Goal: Information Seeking & Learning: Learn about a topic

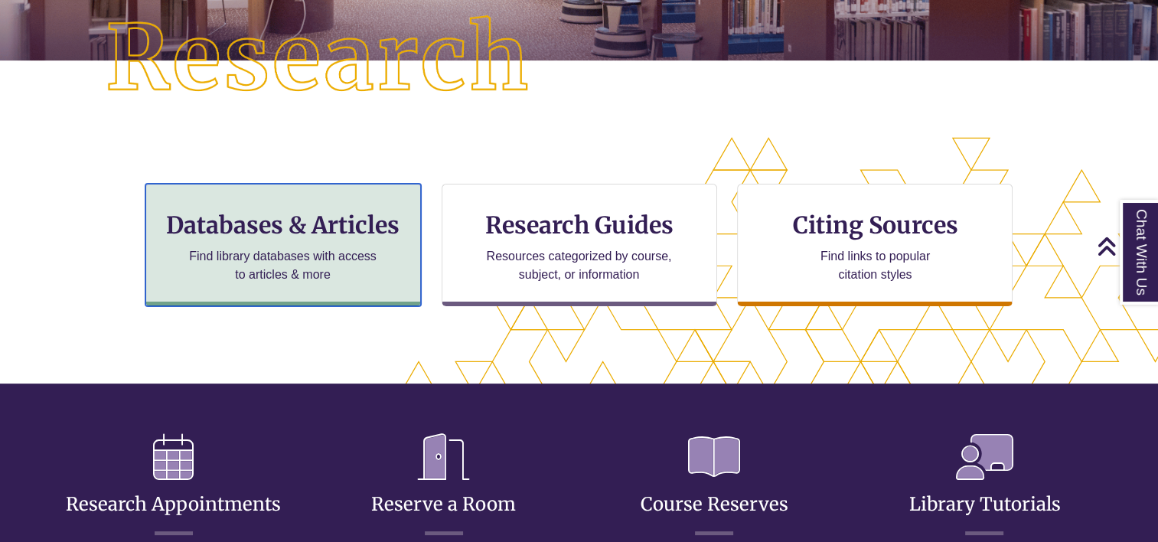
click at [354, 268] on p "Find library databases with access to articles & more" at bounding box center [283, 265] width 200 height 37
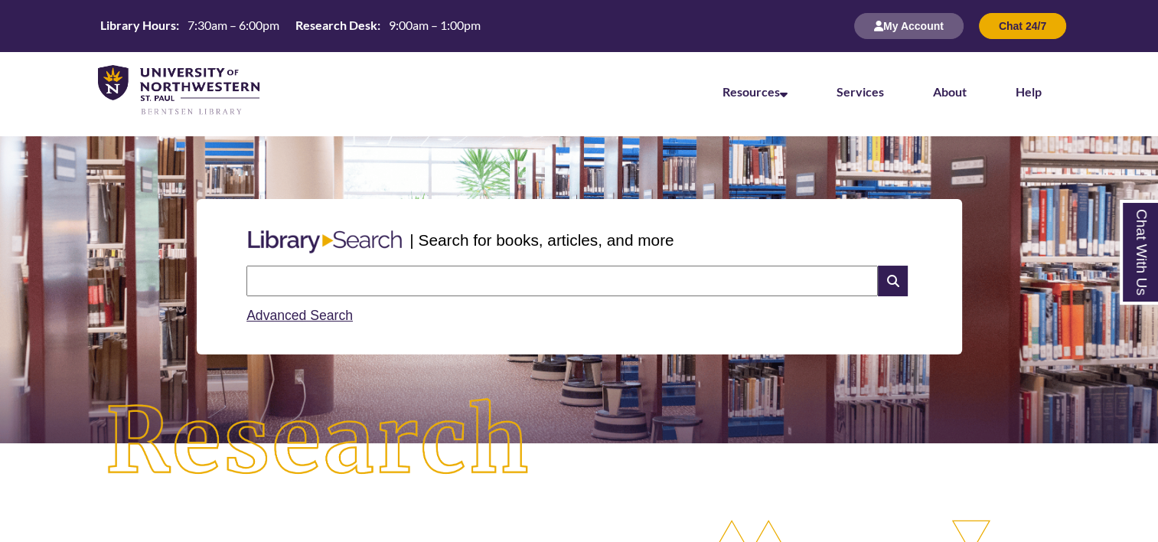
click at [406, 276] on input "text" at bounding box center [562, 281] width 632 height 31
type input "**********"
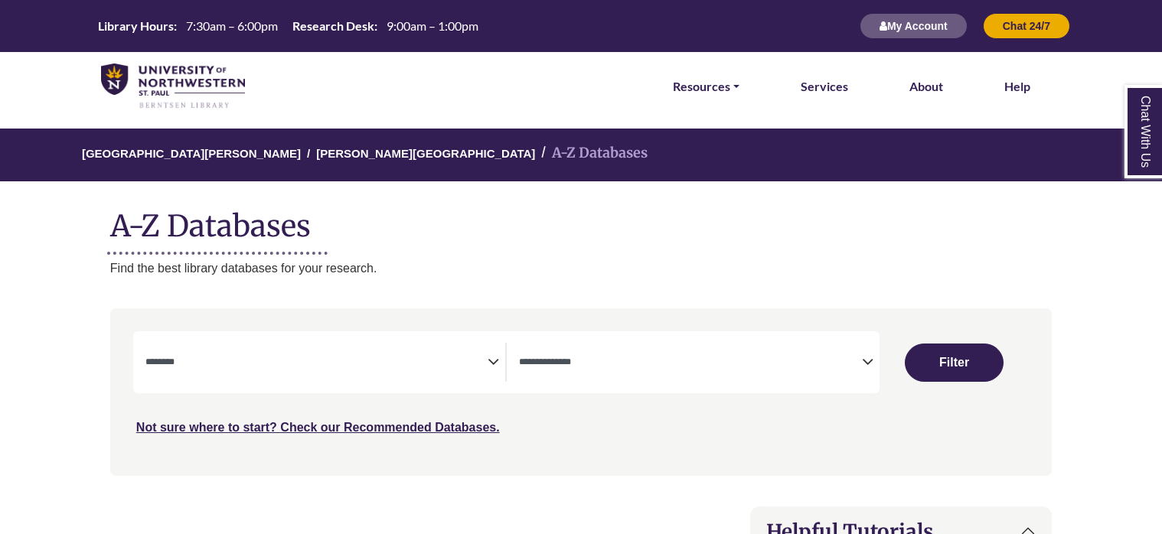
select select "Database Subject Filter"
select select "Database Types Filter"
select select "Database Subject Filter"
select select "Database Types Filter"
